Goal: Information Seeking & Learning: Learn about a topic

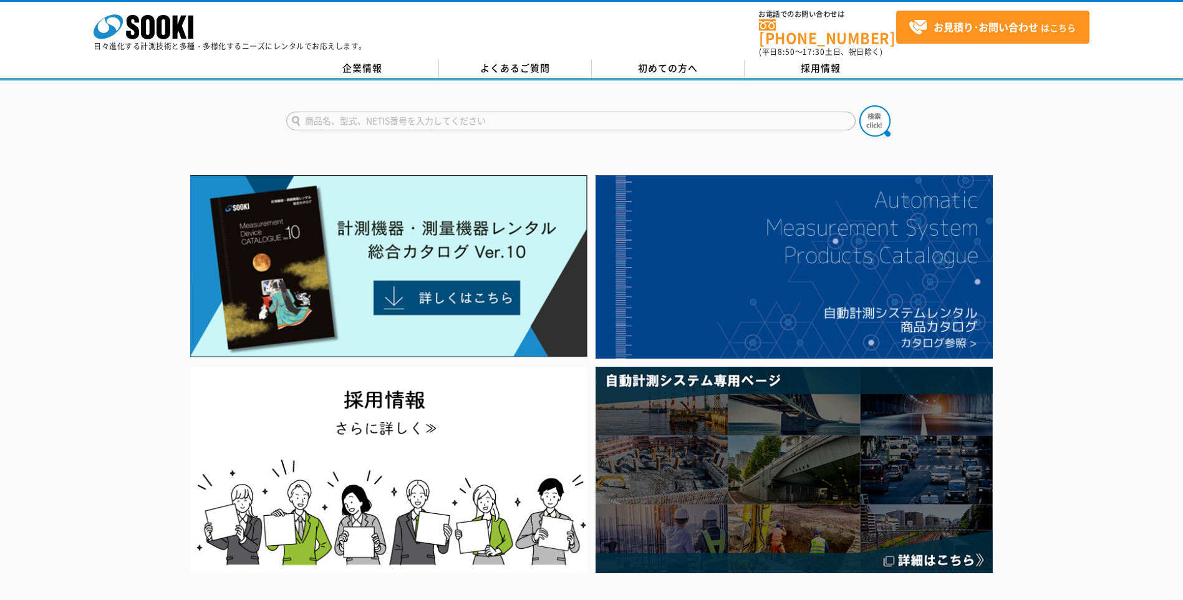
click at [338, 119] on input "text" at bounding box center [571, 121] width 570 height 19
click at [390, 136] on div "XOS-326" at bounding box center [405, 139] width 236 height 16
type input "XOS-326"
click at [882, 119] on img at bounding box center [875, 120] width 31 height 31
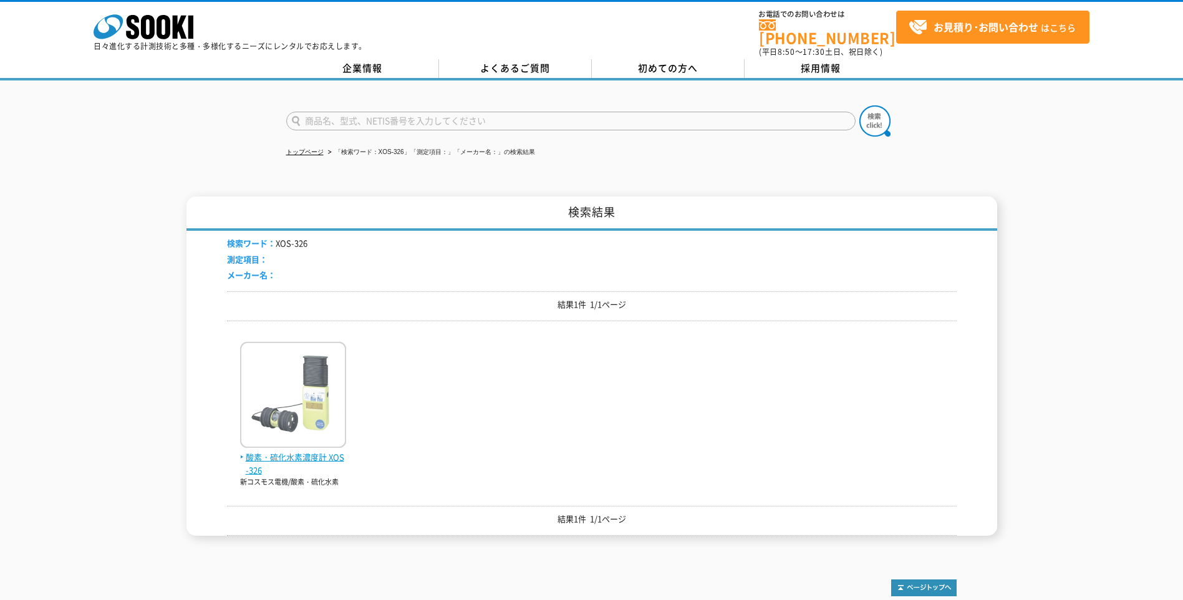
click at [313, 396] on img at bounding box center [293, 396] width 106 height 109
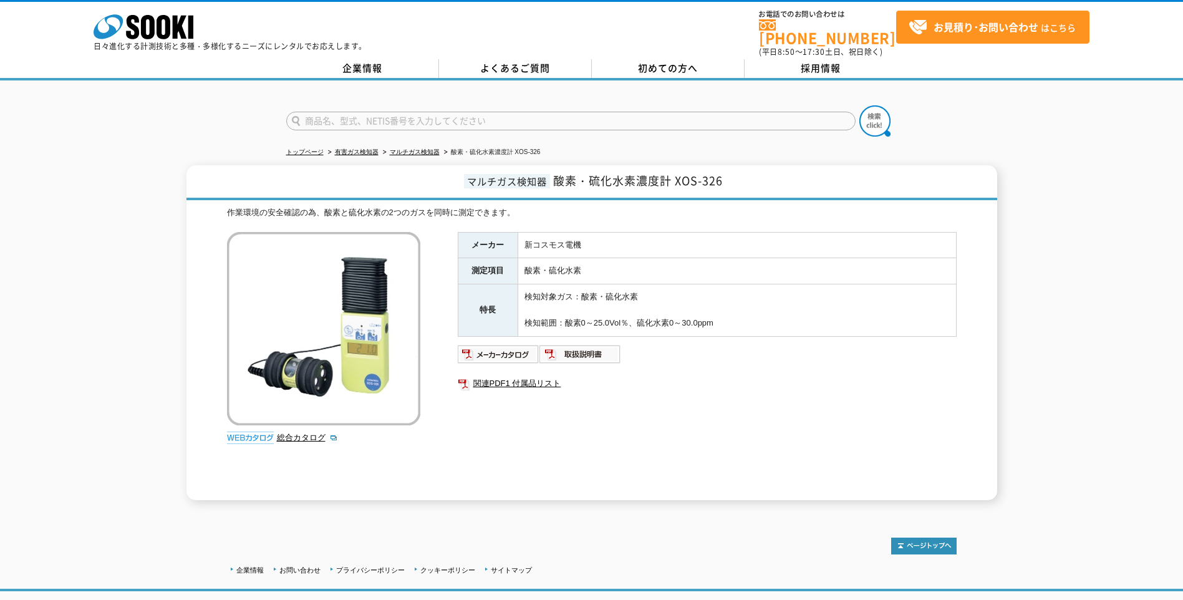
click at [353, 115] on input "text" at bounding box center [571, 121] width 570 height 19
type input "s"
type input "酸素濃度計"
click at [865, 120] on img at bounding box center [875, 120] width 31 height 31
